Goal: Check status: Check status

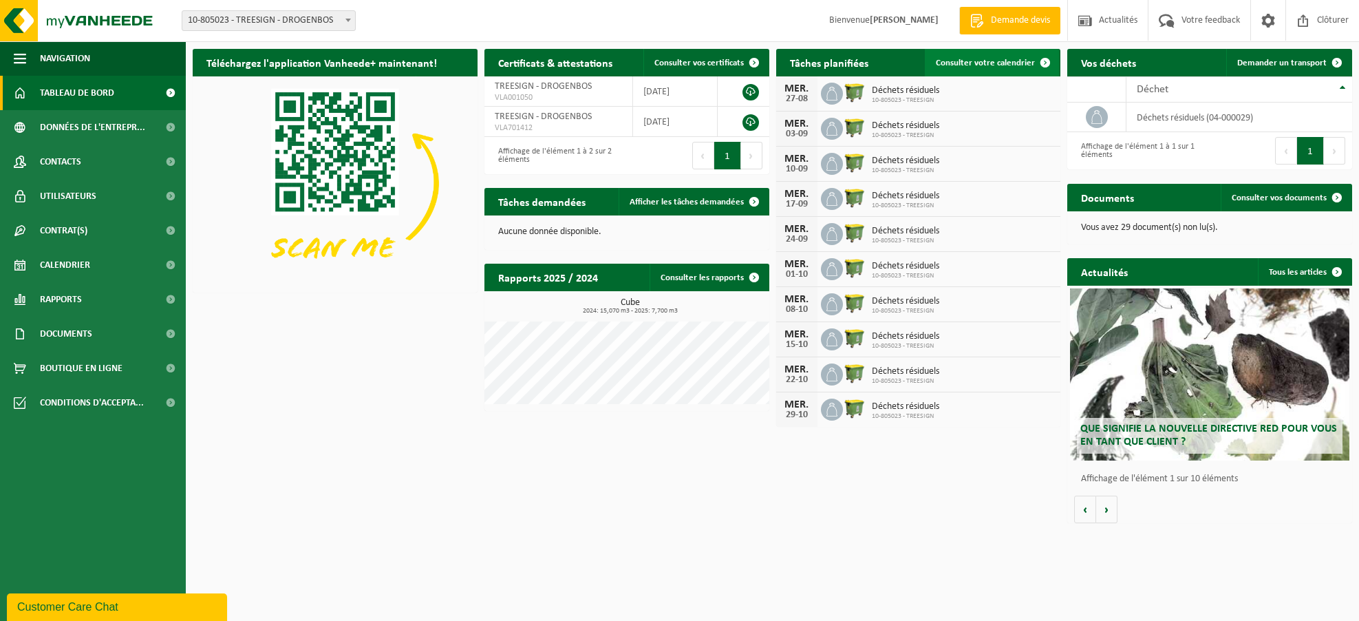
click at [978, 60] on span "Consulter votre calendrier" at bounding box center [985, 63] width 99 height 9
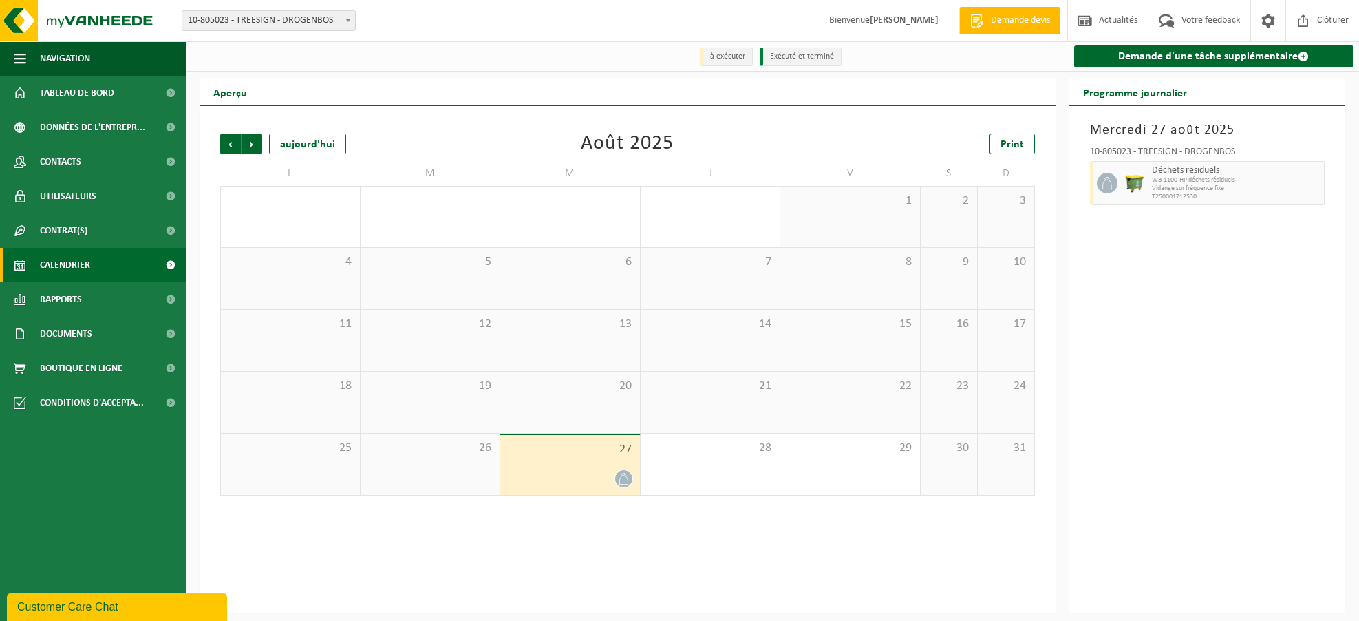
click at [774, 56] on li "Exécuté et terminé" at bounding box center [801, 56] width 82 height 19
click at [231, 149] on span "Précédent" at bounding box center [230, 144] width 21 height 21
click at [232, 148] on span "Précédent" at bounding box center [230, 144] width 21 height 21
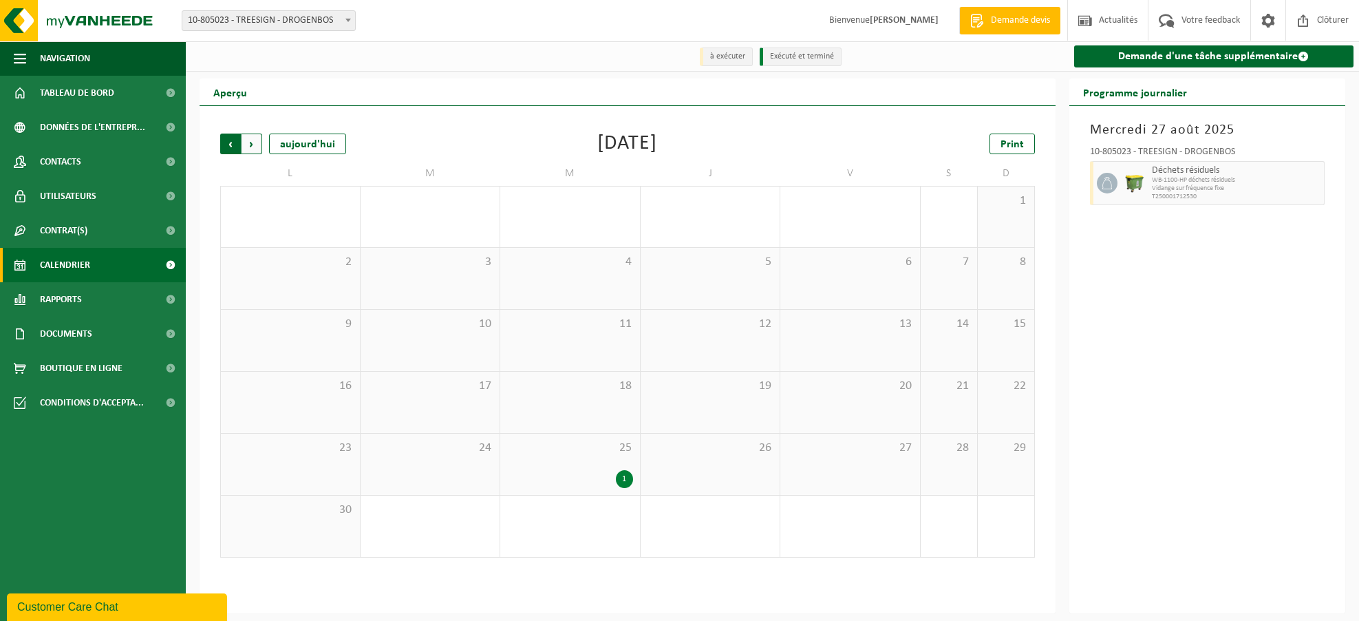
click at [247, 144] on span "Suivant" at bounding box center [252, 144] width 21 height 21
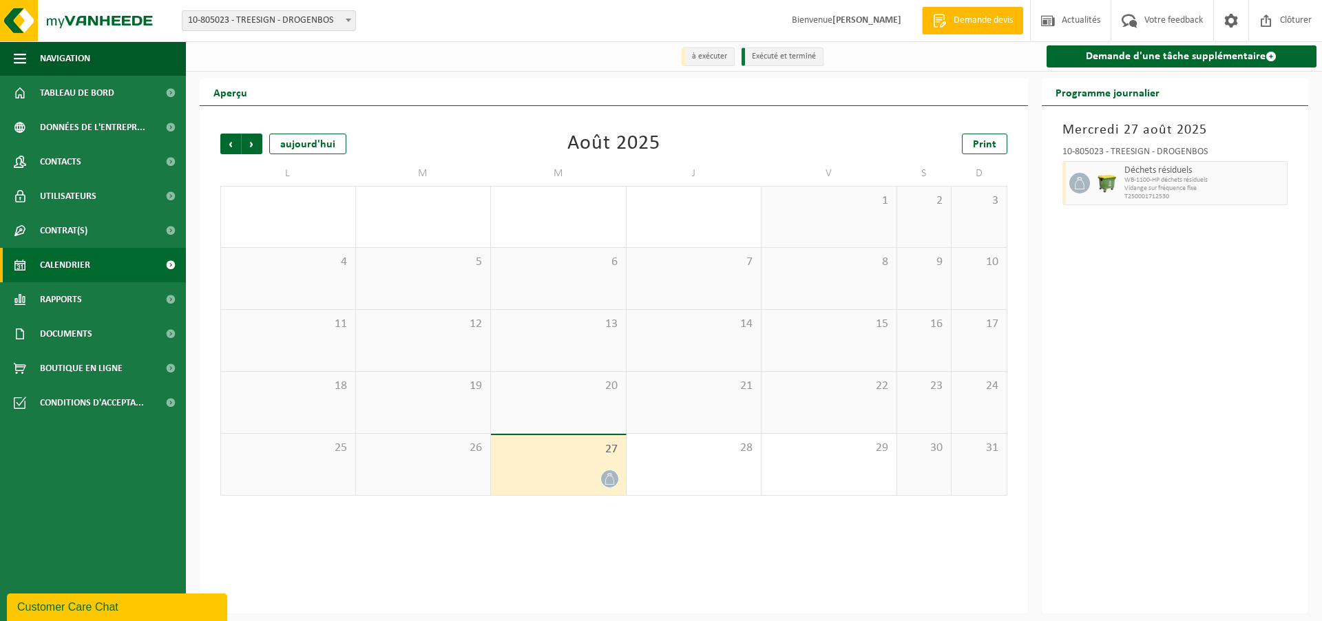
click at [560, 291] on div "6" at bounding box center [558, 278] width 135 height 61
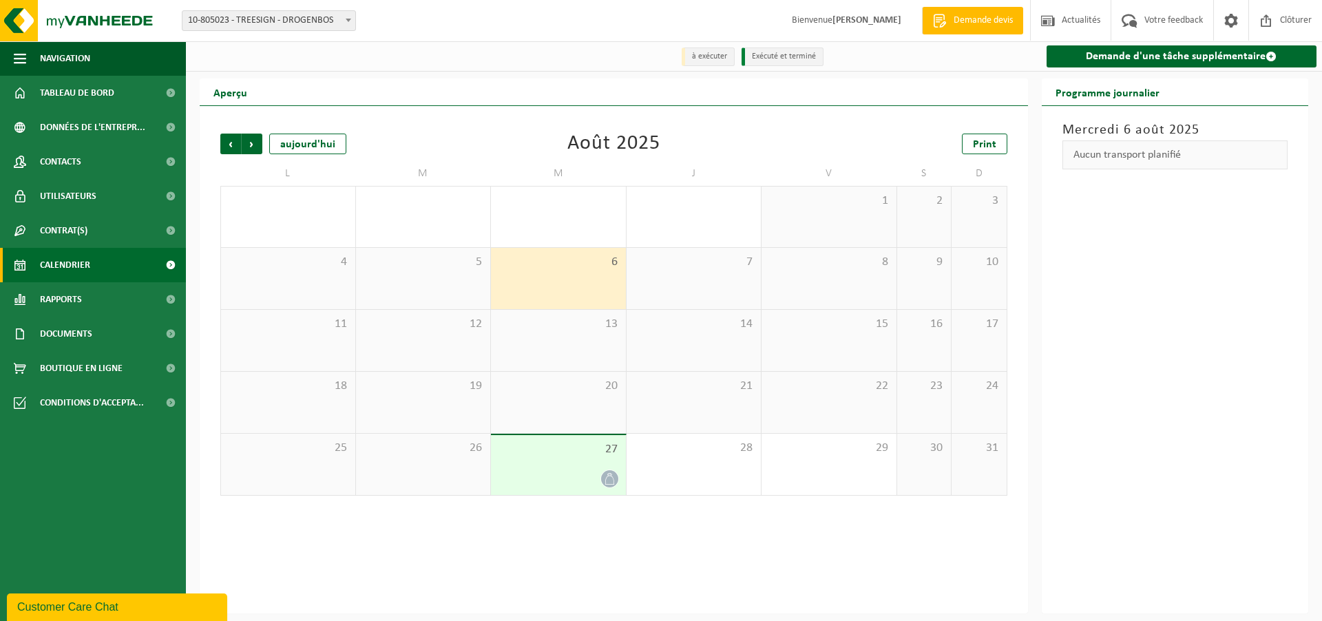
click at [560, 318] on span "13" at bounding box center [558, 324] width 121 height 15
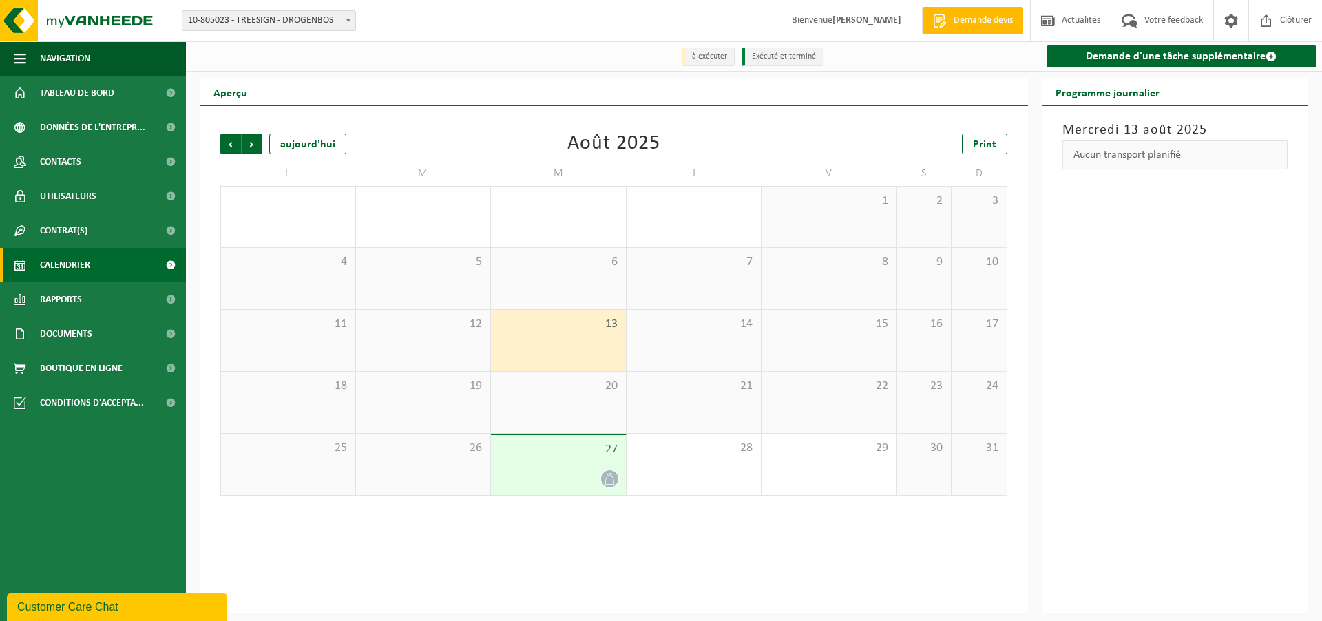
click at [582, 394] on div "20" at bounding box center [558, 402] width 135 height 61
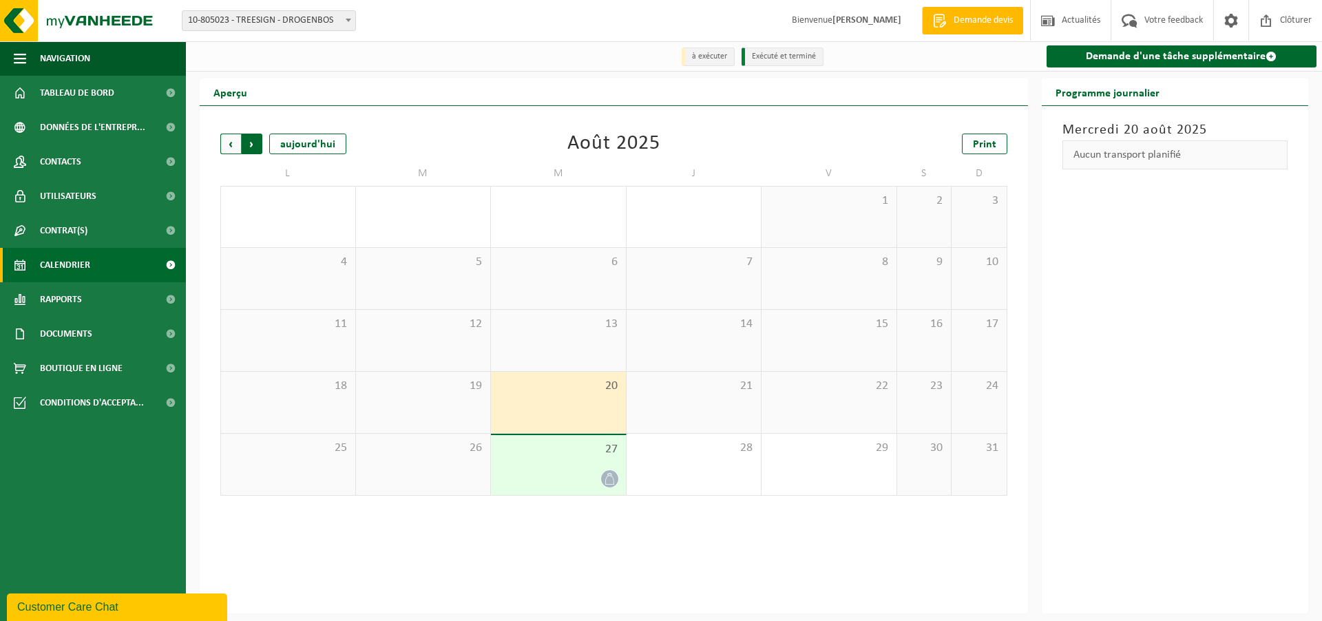
click at [233, 145] on span "Précédent" at bounding box center [230, 144] width 21 height 21
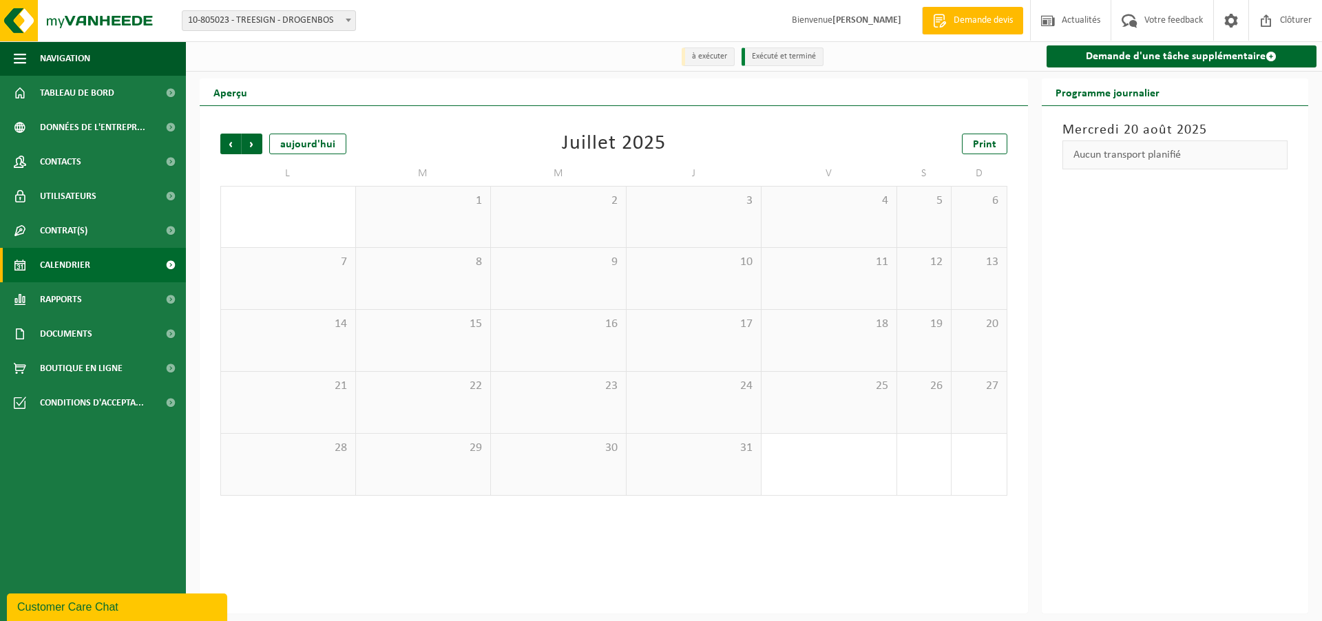
click at [589, 449] on span "30" at bounding box center [558, 448] width 121 height 15
click at [600, 386] on span "23" at bounding box center [558, 386] width 121 height 15
click at [617, 339] on div "16" at bounding box center [558, 340] width 135 height 61
click at [603, 277] on div "9" at bounding box center [558, 278] width 135 height 61
click at [598, 215] on div "2" at bounding box center [558, 217] width 135 height 61
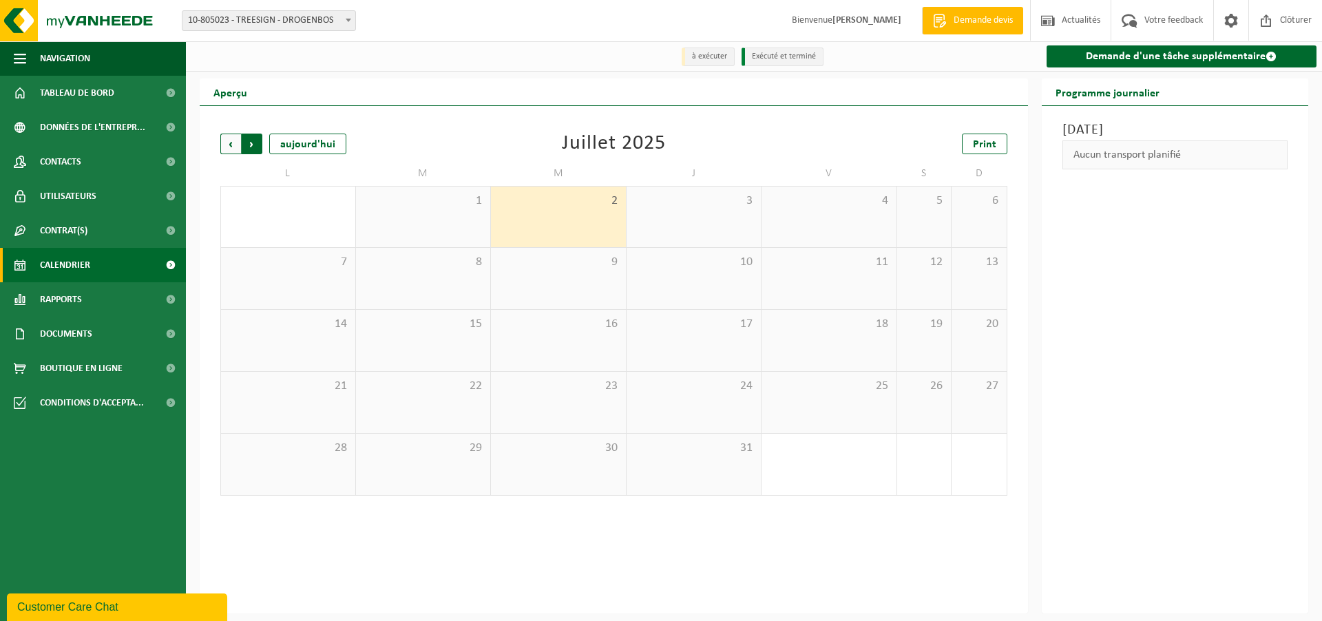
click at [236, 144] on span "Précédent" at bounding box center [230, 144] width 21 height 21
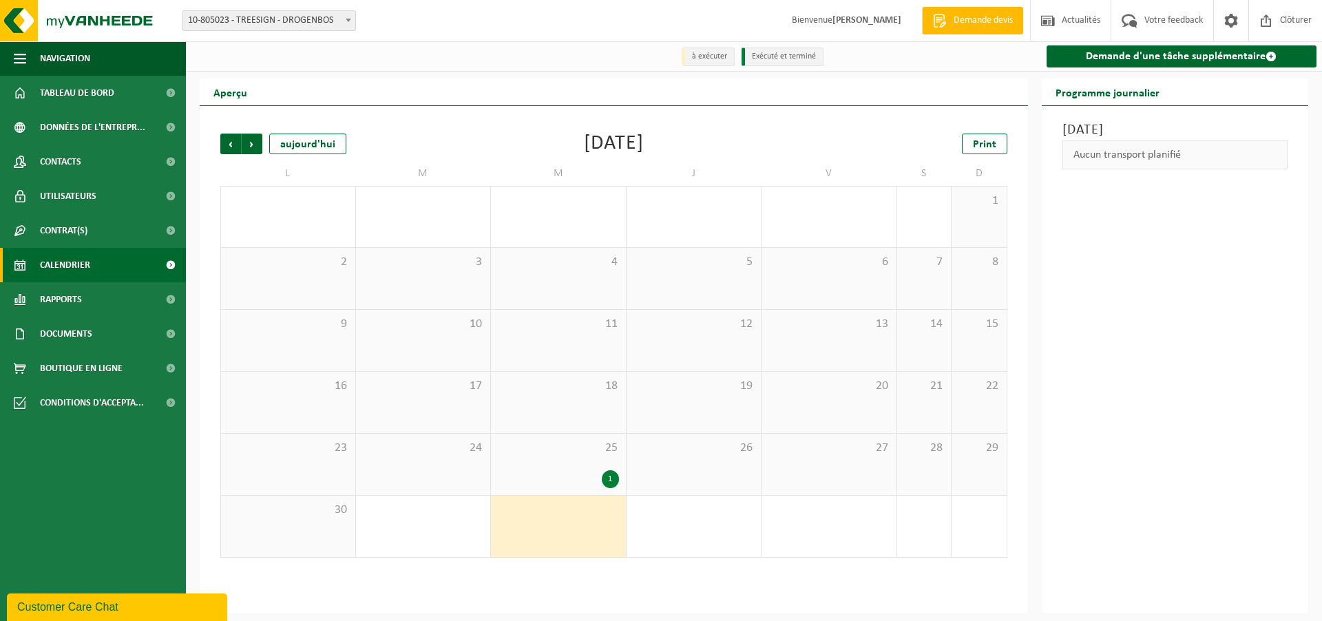
click at [611, 483] on div "1" at bounding box center [610, 479] width 17 height 18
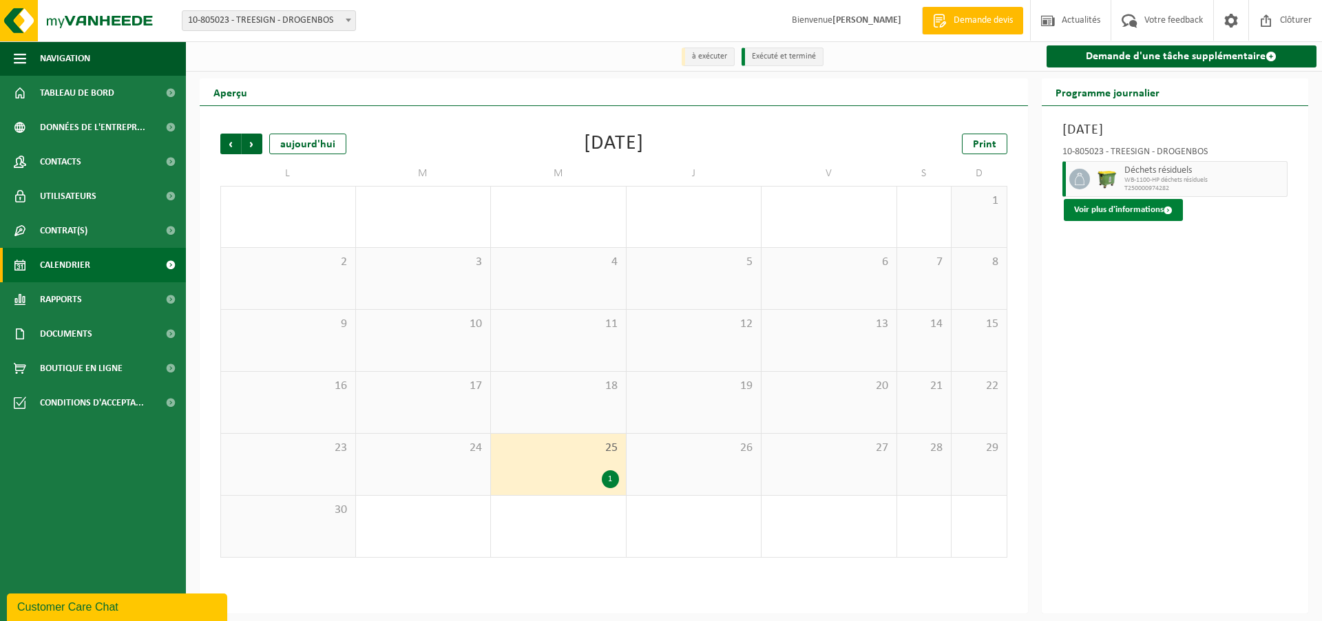
click at [1113, 214] on button "Voir plus d'informations" at bounding box center [1123, 210] width 119 height 22
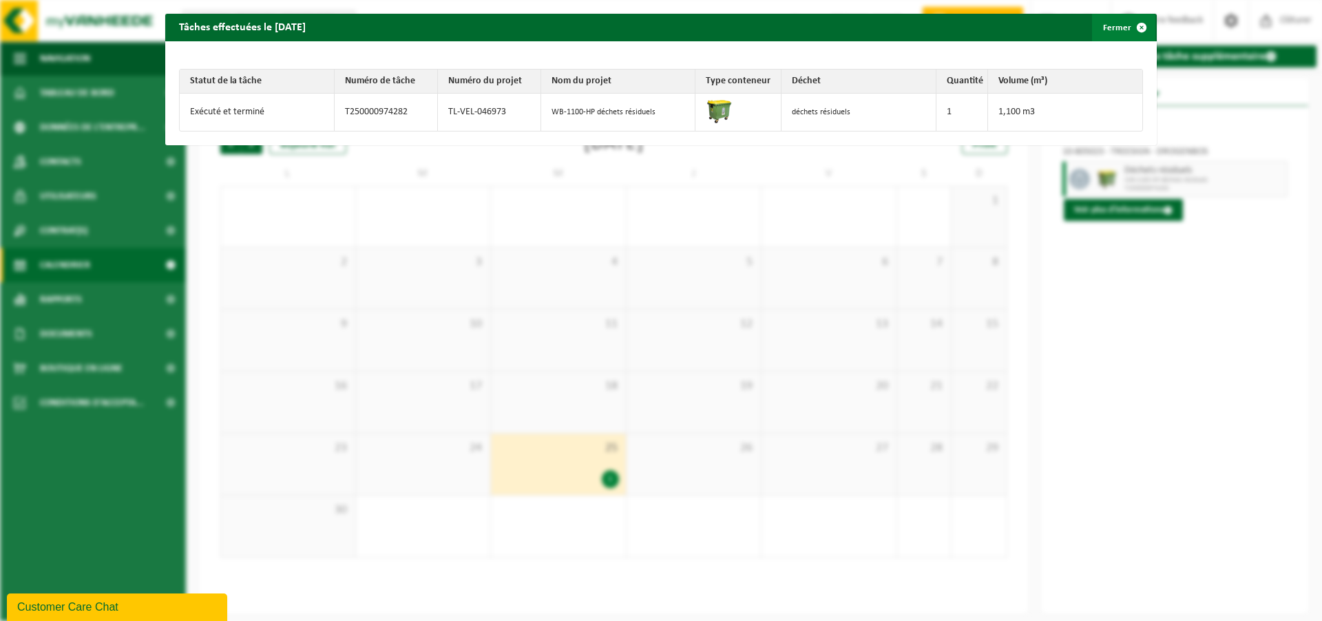
click at [1132, 25] on span "button" at bounding box center [1142, 28] width 28 height 28
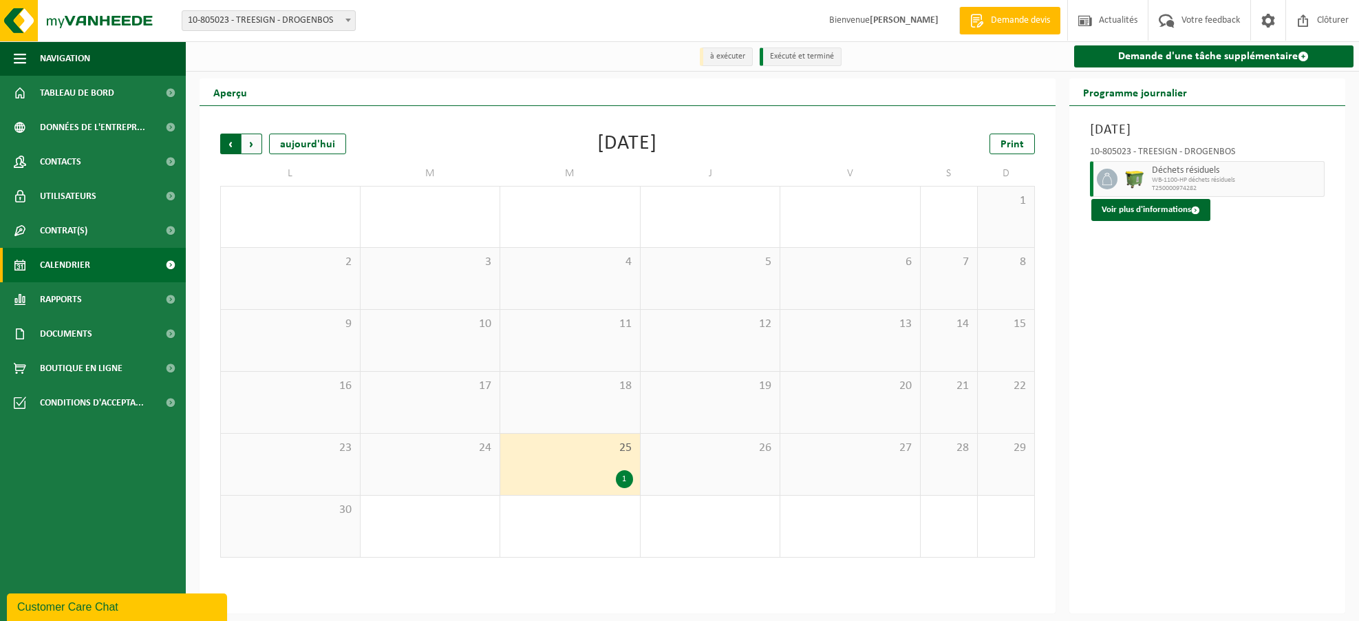
click at [253, 147] on span "Suivant" at bounding box center [252, 144] width 21 height 21
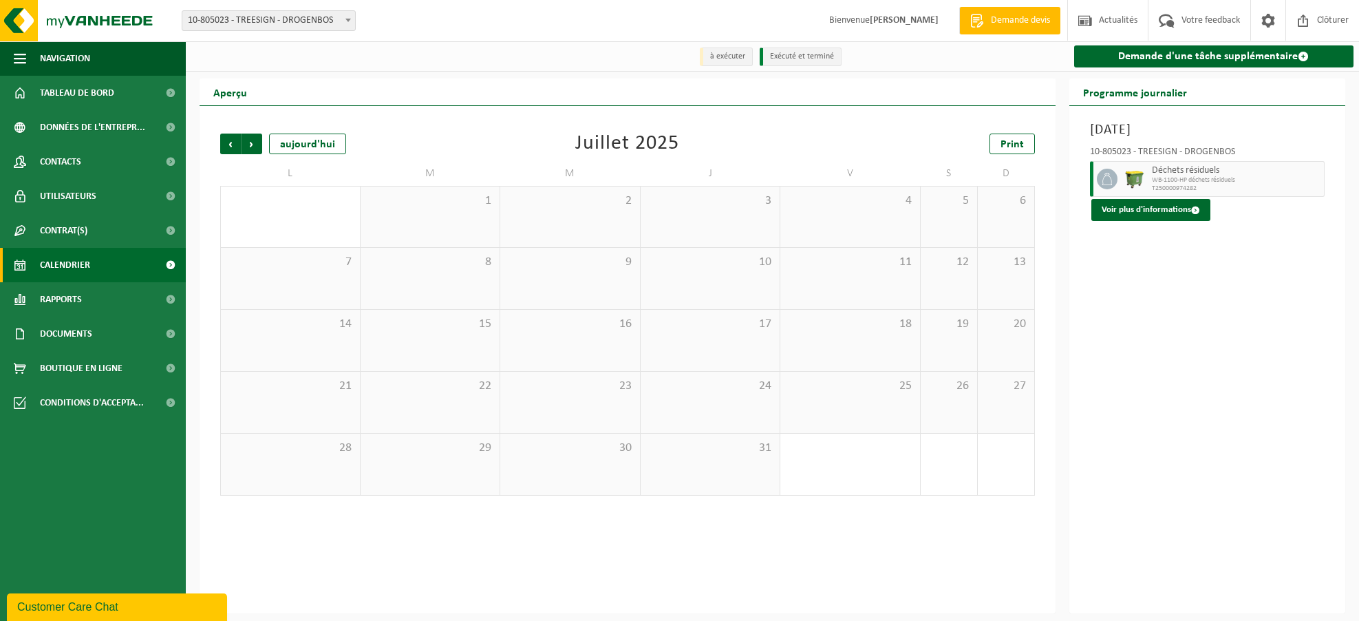
click at [253, 147] on span "Suivant" at bounding box center [252, 144] width 21 height 21
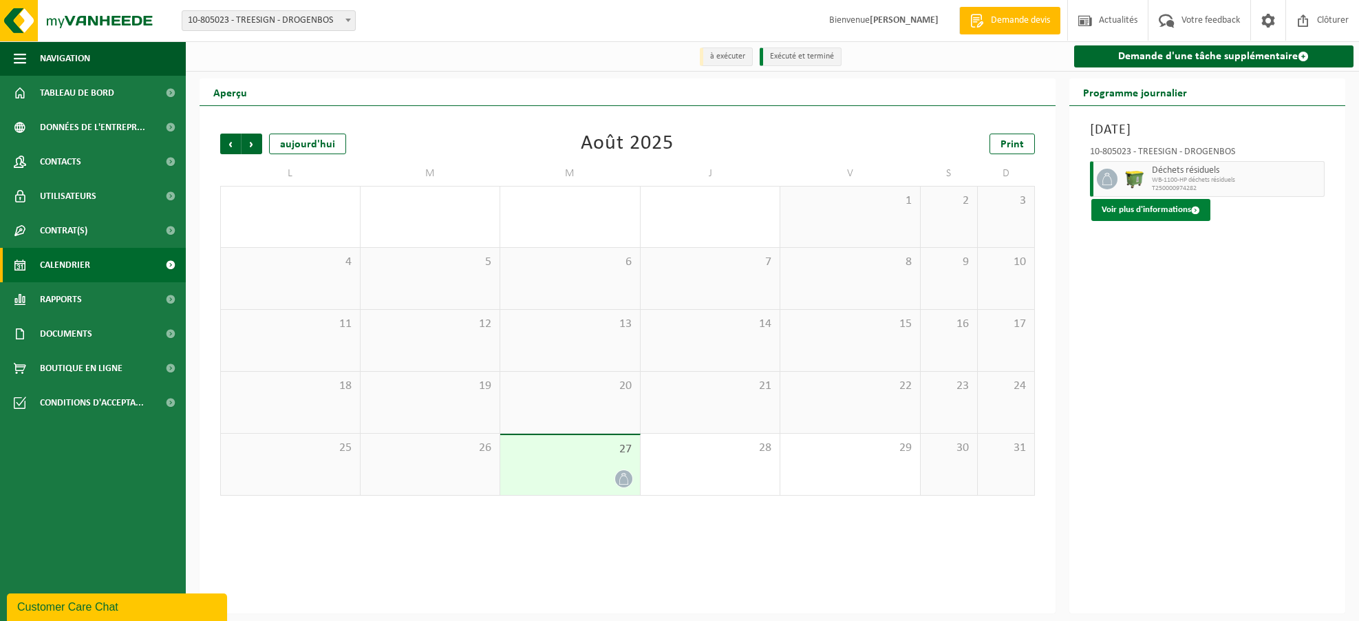
click at [1150, 212] on button "Voir plus d'informations" at bounding box center [1151, 210] width 119 height 22
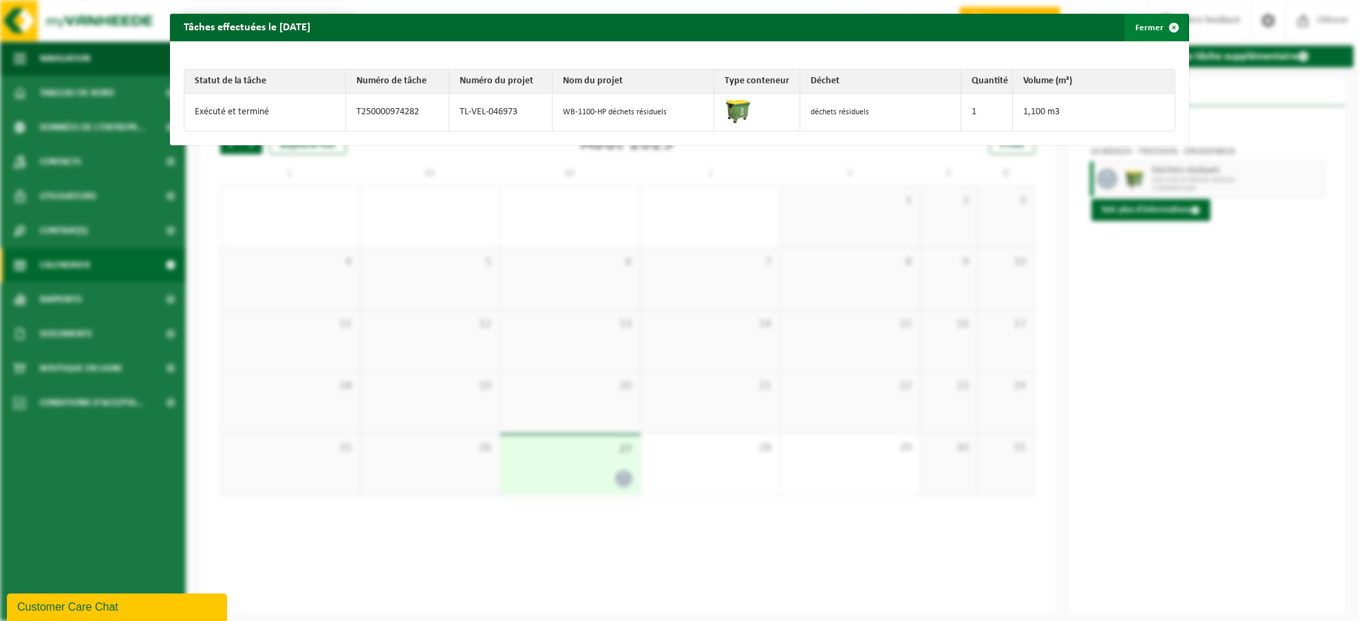
click at [1169, 26] on span "button" at bounding box center [1175, 28] width 28 height 28
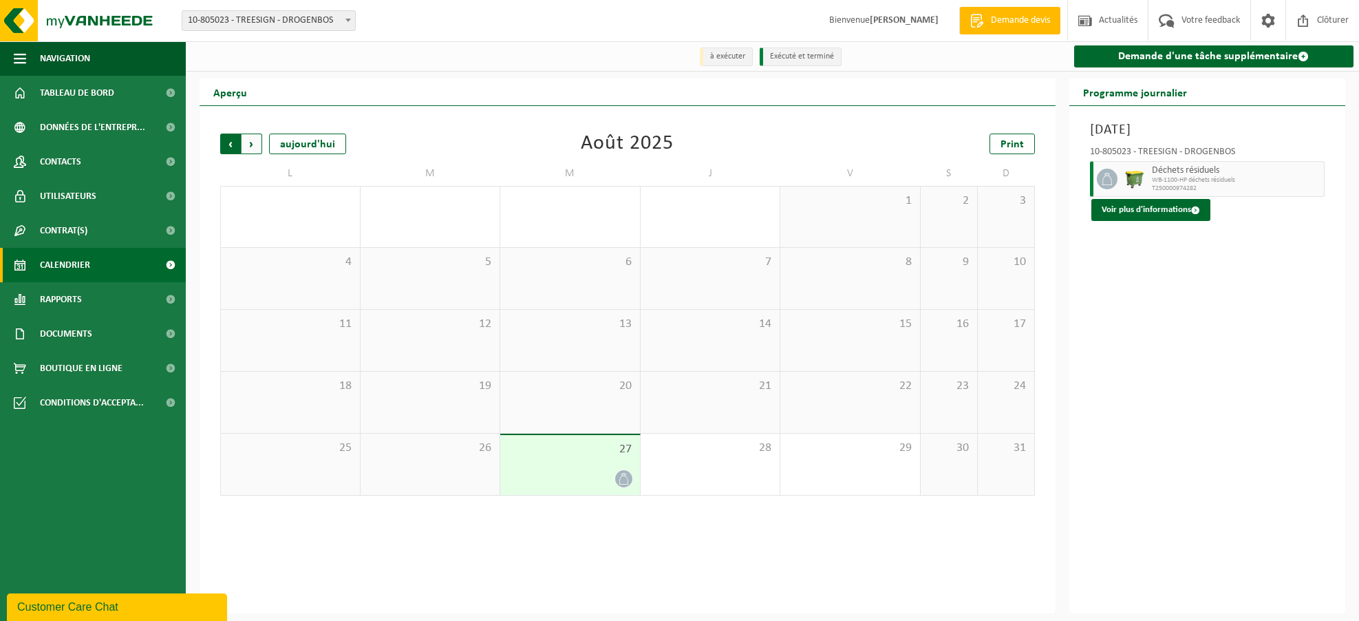
click at [251, 149] on span "Suivant" at bounding box center [252, 144] width 21 height 21
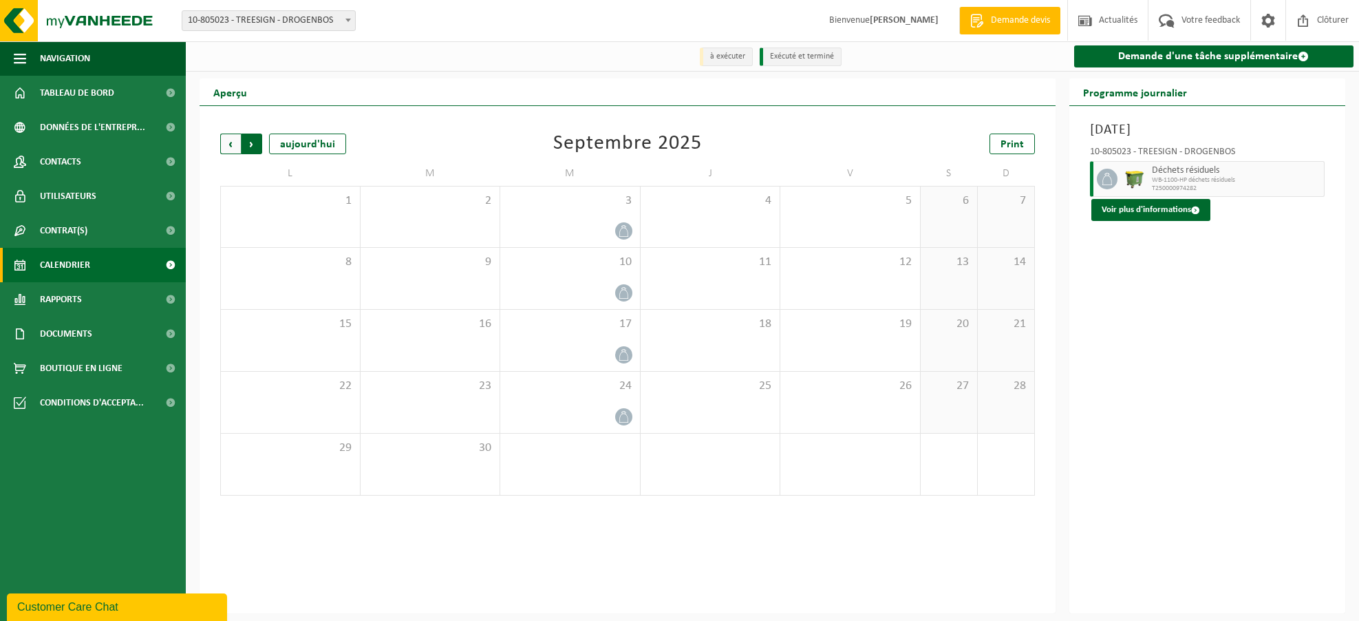
click at [229, 147] on span "Précédent" at bounding box center [230, 144] width 21 height 21
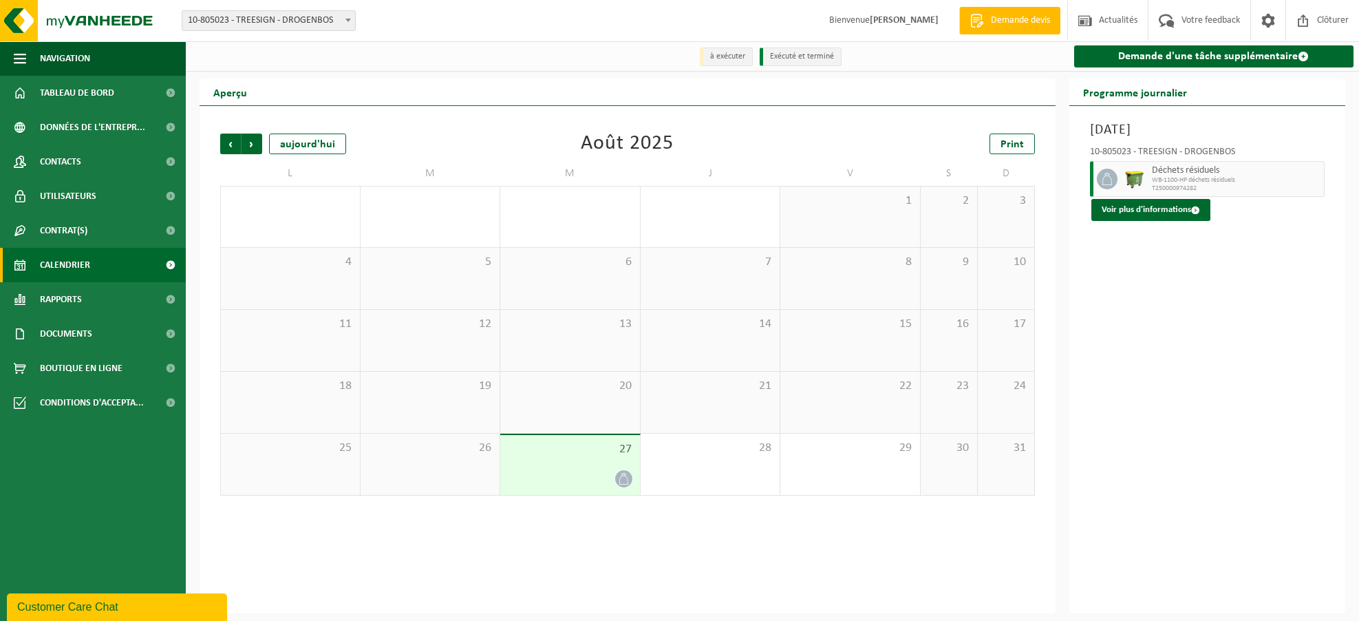
click at [559, 463] on div "27" at bounding box center [570, 465] width 140 height 60
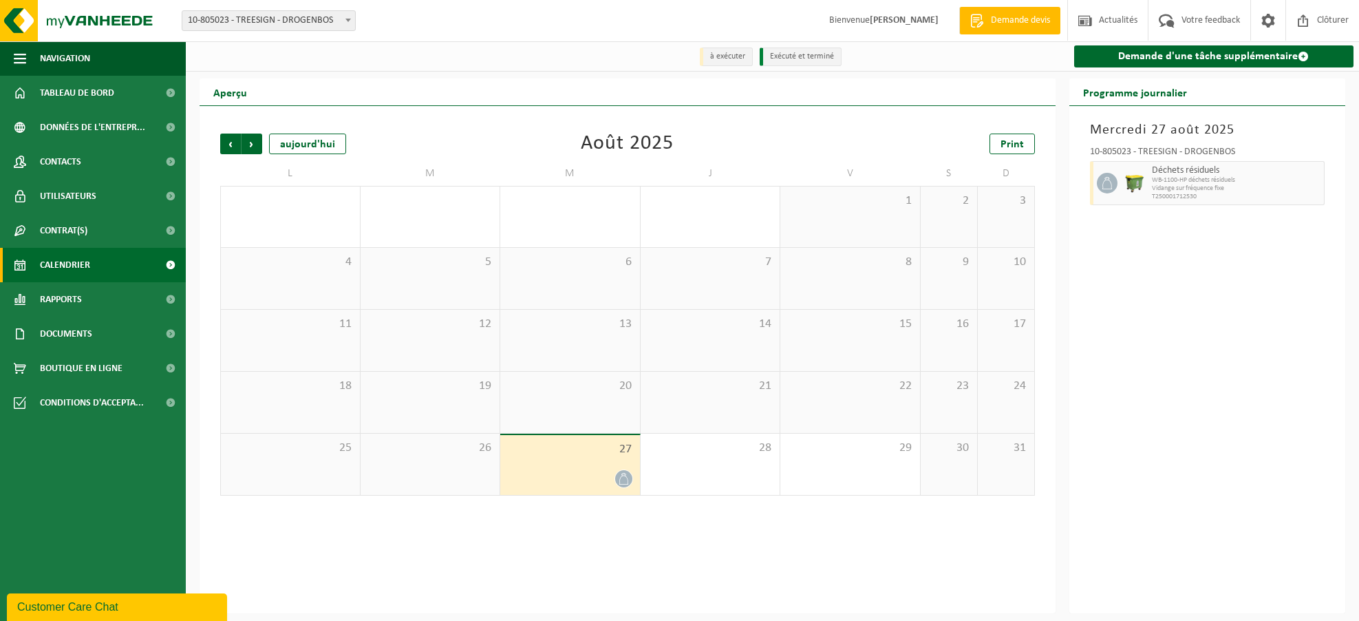
click at [1231, 182] on span "WB-1100-HP déchets résiduels" at bounding box center [1236, 180] width 169 height 8
click at [704, 480] on div "28" at bounding box center [711, 464] width 140 height 61
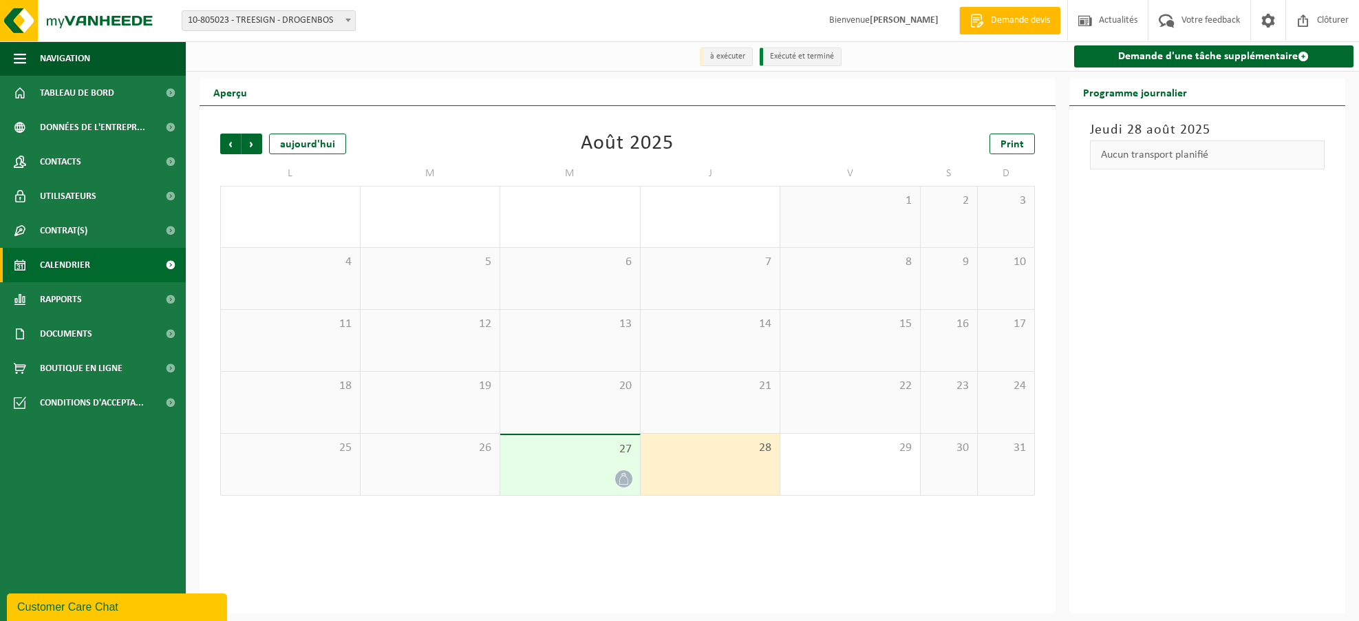
click at [726, 388] on span "21" at bounding box center [711, 386] width 126 height 15
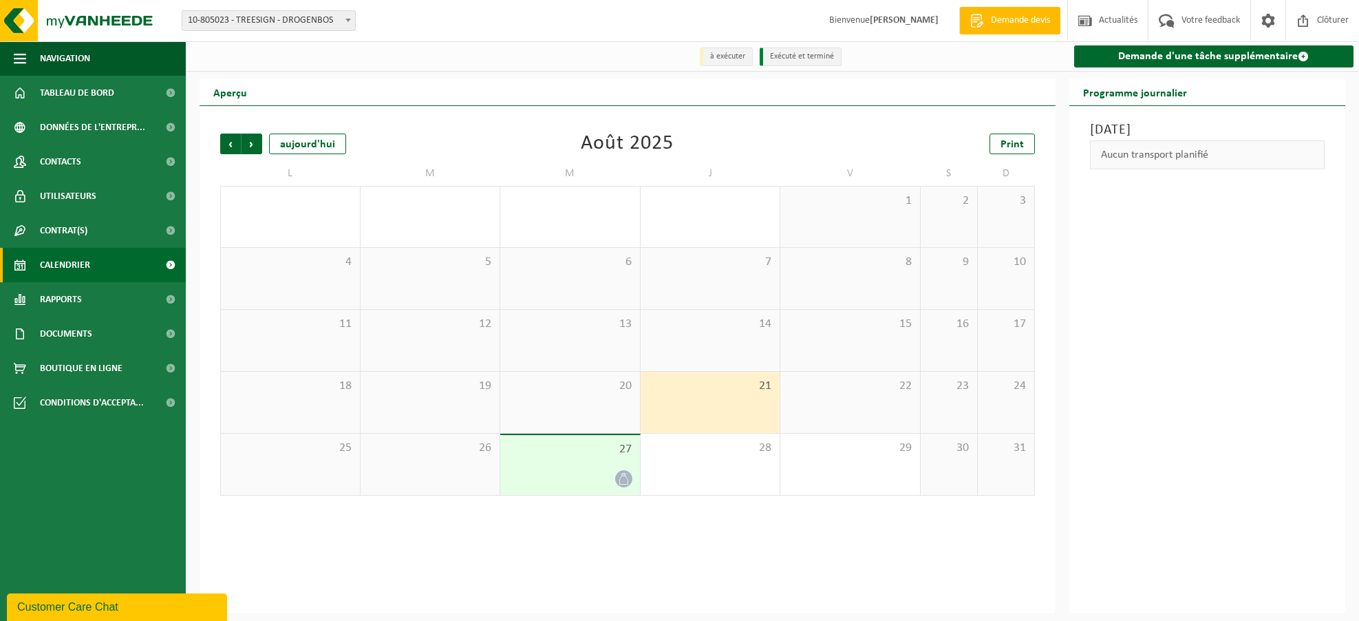
click at [568, 381] on span "20" at bounding box center [570, 386] width 126 height 15
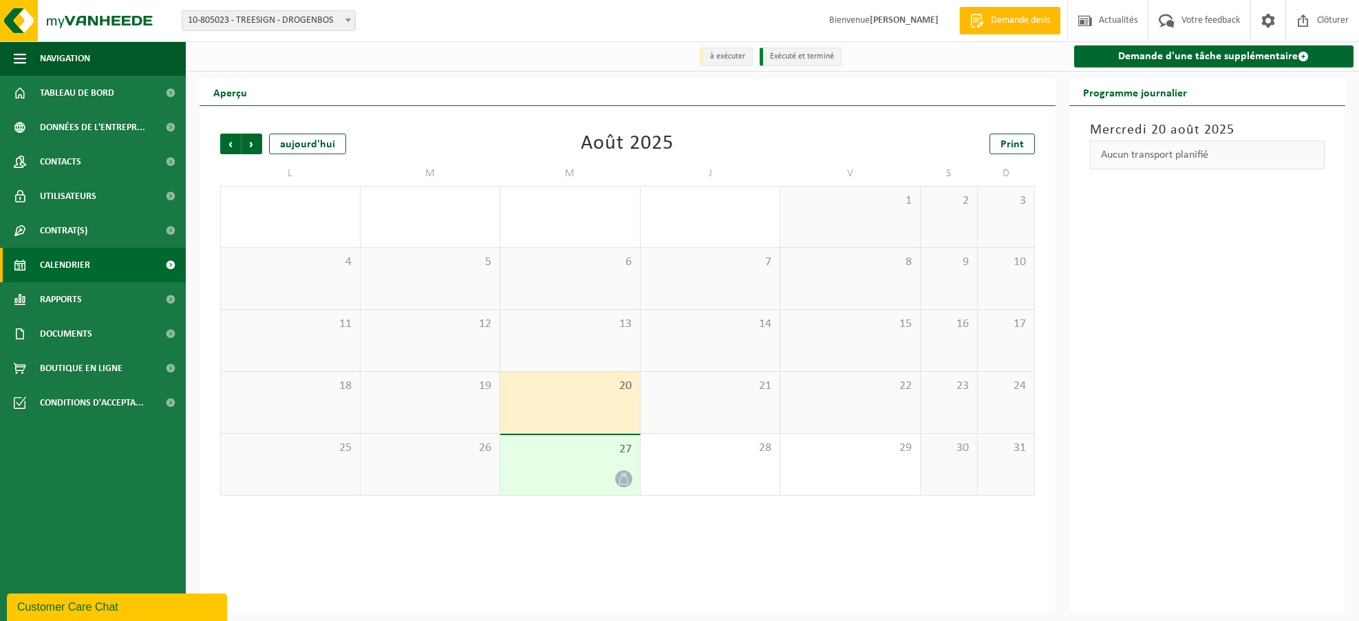
click at [582, 319] on span "13" at bounding box center [570, 324] width 126 height 15
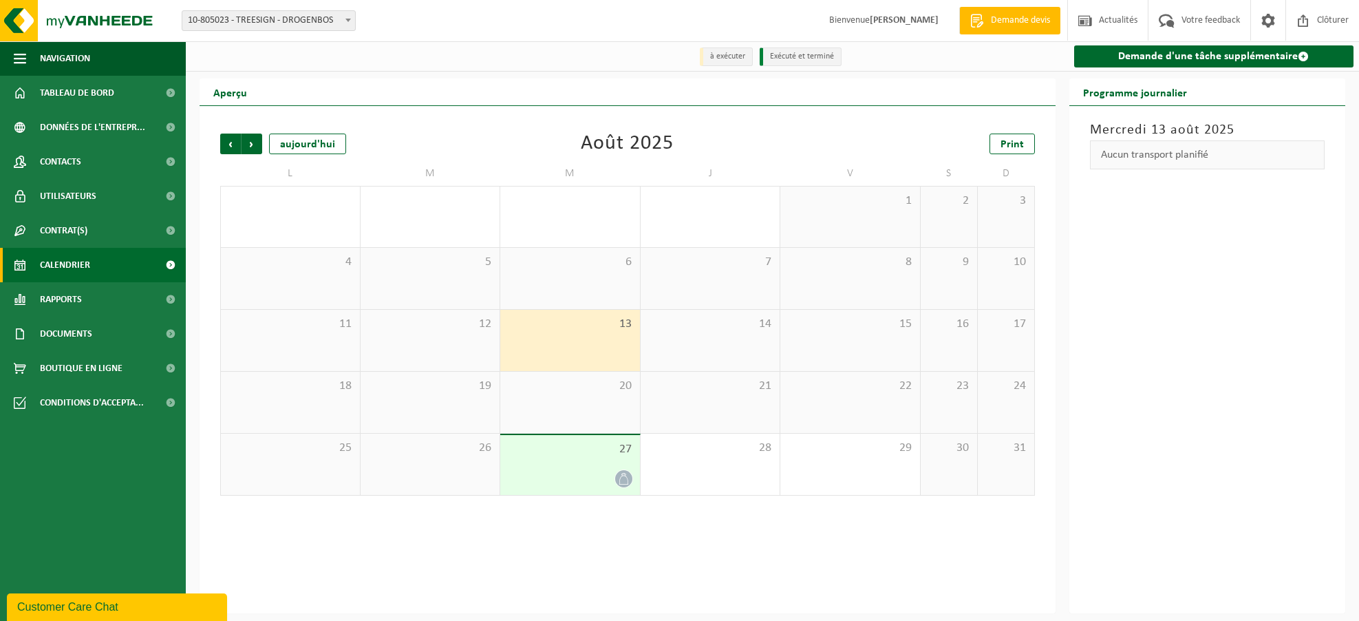
click at [575, 280] on div "6" at bounding box center [570, 278] width 140 height 61
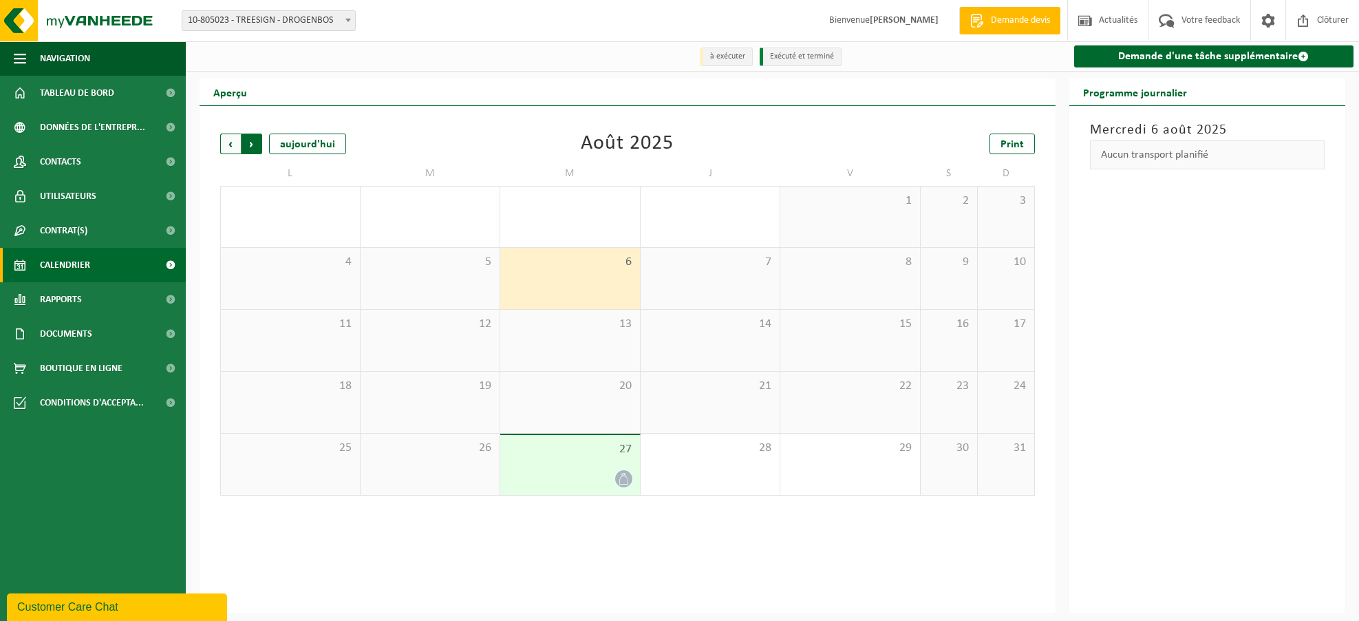
click at [236, 142] on span "Précédent" at bounding box center [230, 144] width 21 height 21
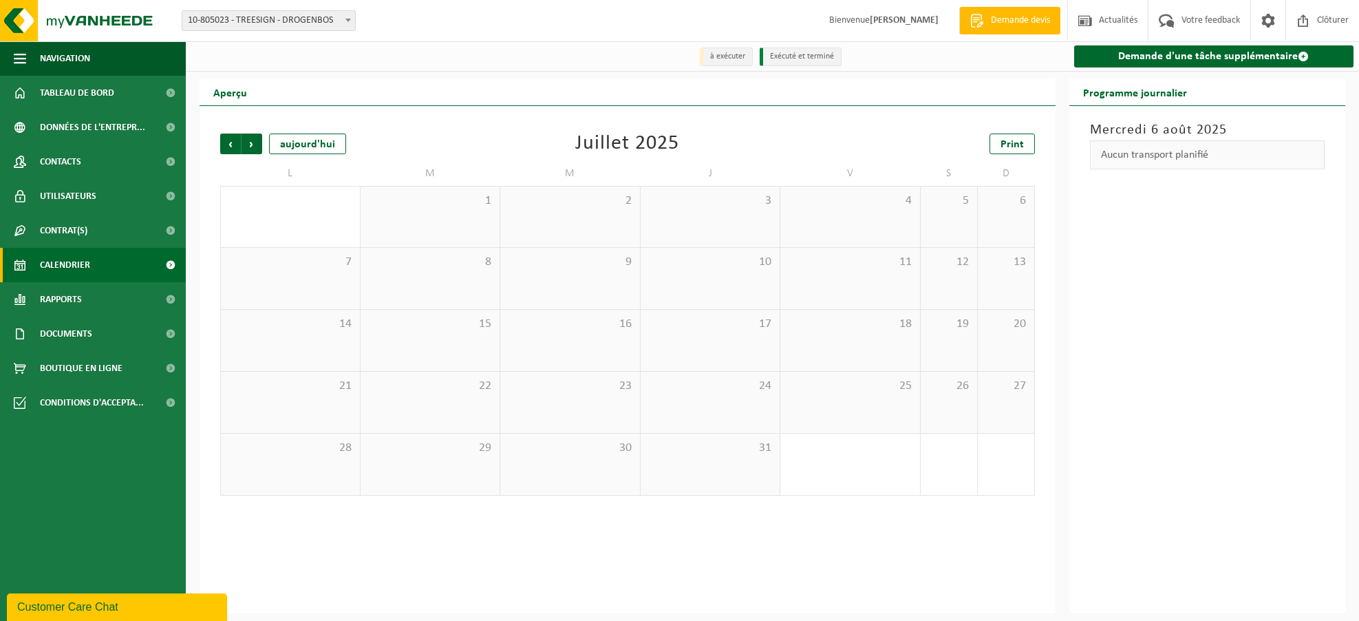
click at [236, 142] on span "Précédent" at bounding box center [230, 144] width 21 height 21
click at [246, 139] on span "Suivant" at bounding box center [252, 144] width 21 height 21
click at [257, 144] on span "Suivant" at bounding box center [252, 144] width 21 height 21
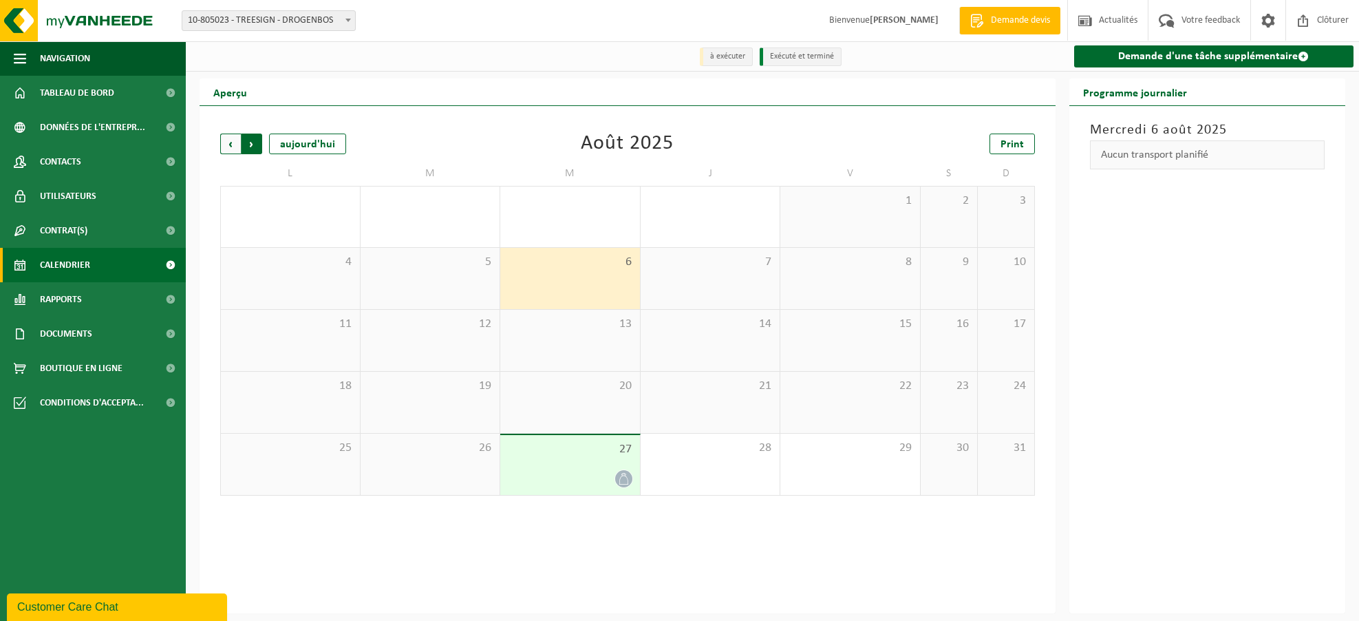
click at [230, 138] on span "Précédent" at bounding box center [230, 144] width 21 height 21
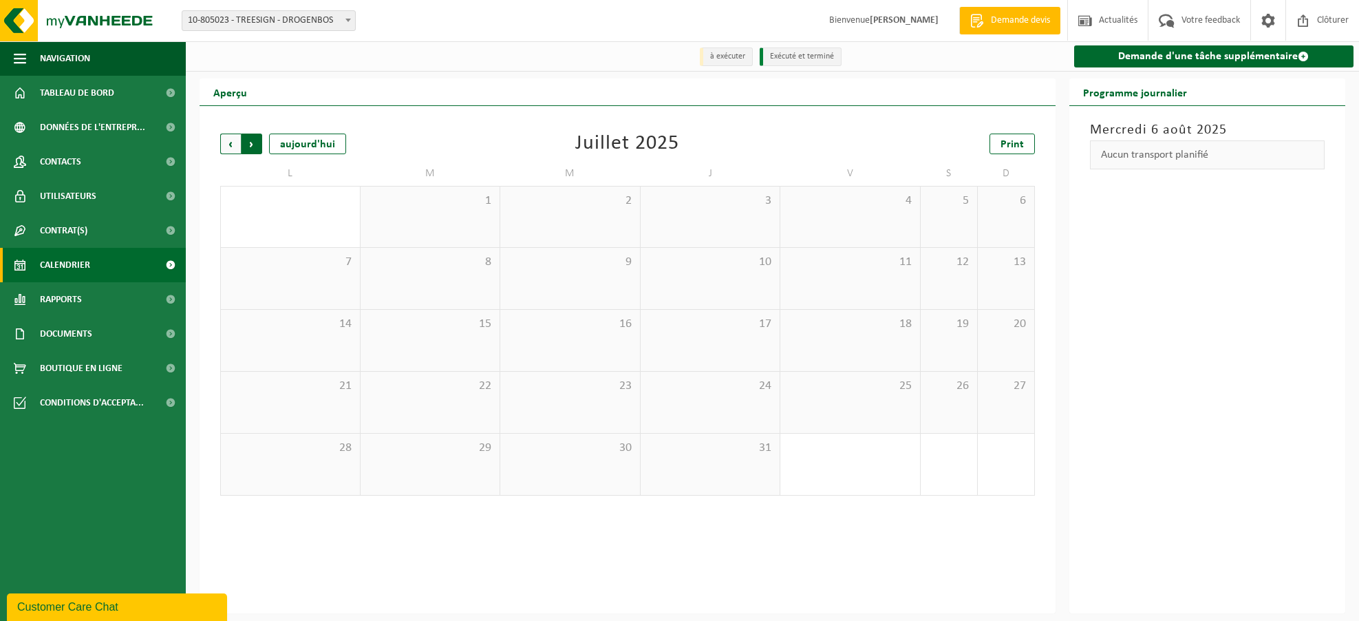
click at [233, 144] on span "Précédent" at bounding box center [230, 144] width 21 height 21
click at [617, 483] on div "1" at bounding box center [624, 479] width 17 height 18
